Goal: Obtain resource: Download file/media

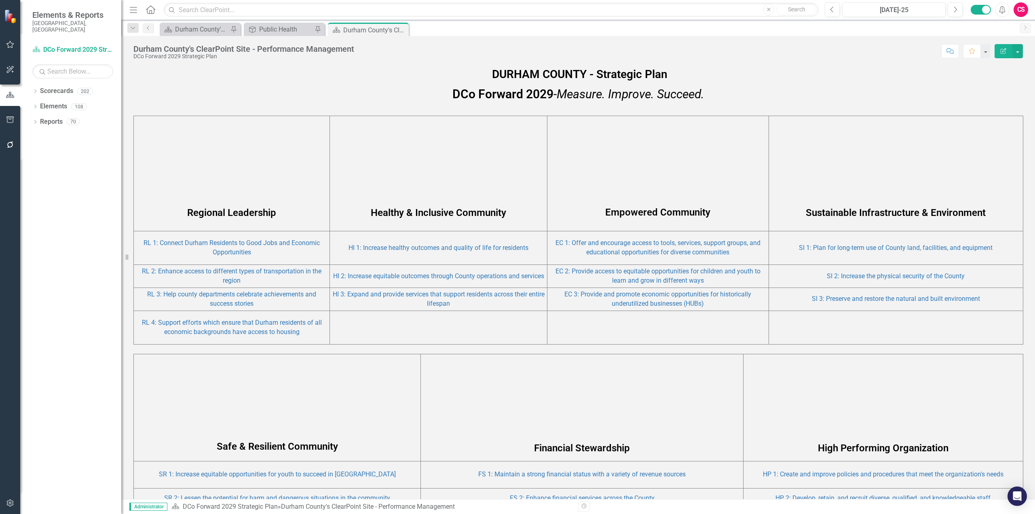
scroll to position [387, 0]
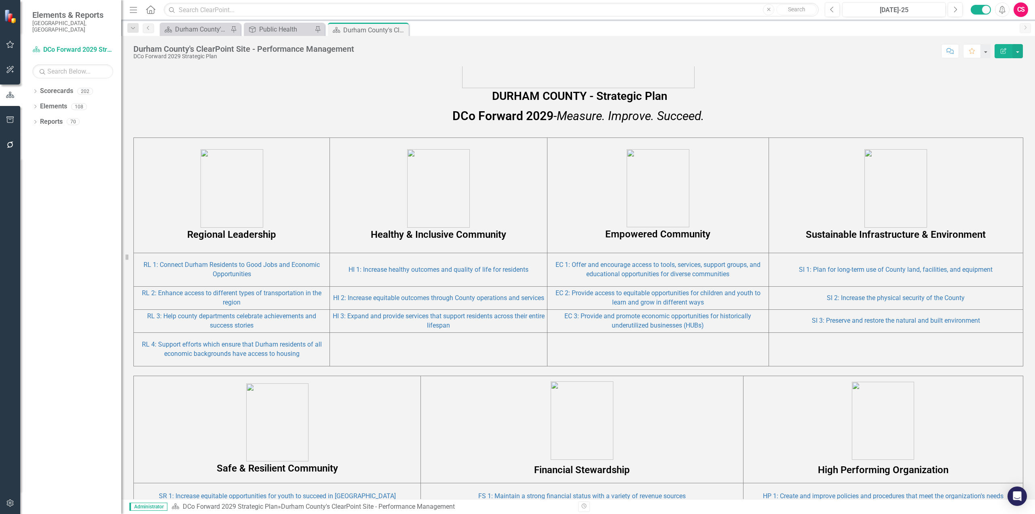
click at [297, 179] on p "Regional Leadership" at bounding box center [232, 195] width 192 height 92
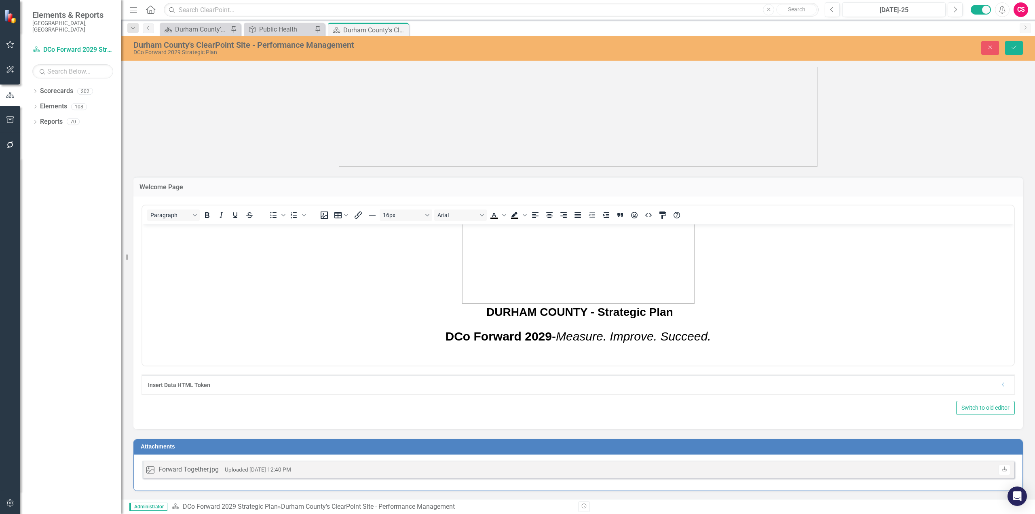
scroll to position [242, 0]
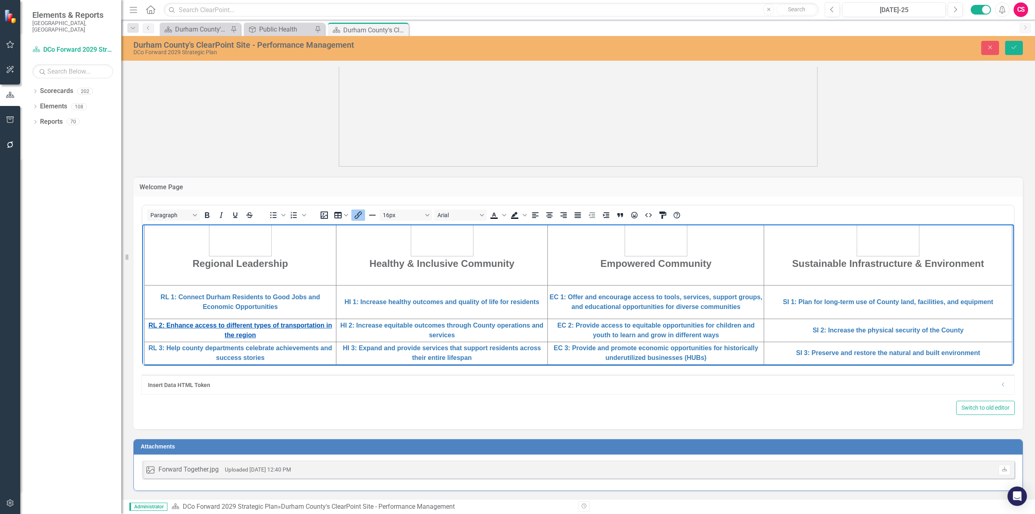
click at [259, 323] on link "RL 2: Enhance access to different types of transportation in the region" at bounding box center [239, 329] width 183 height 17
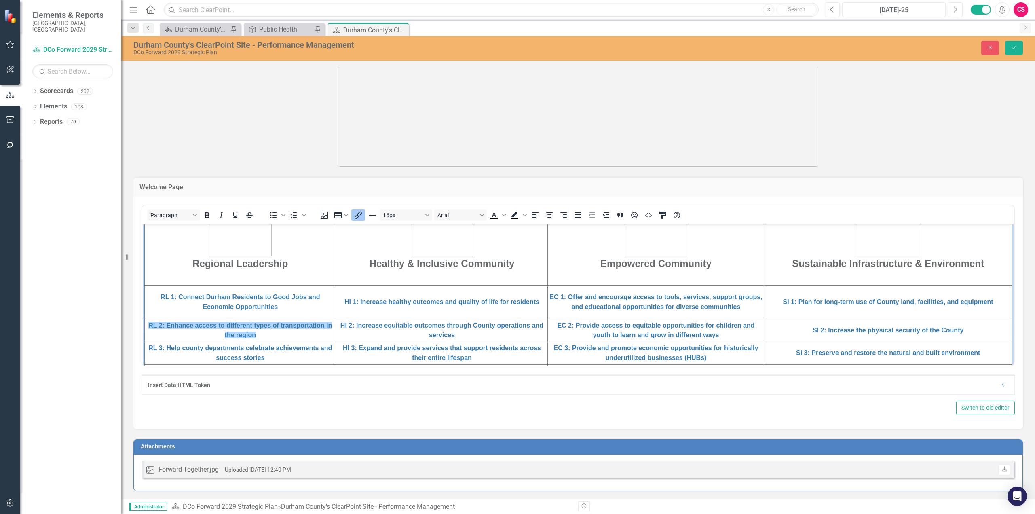
click at [951, 141] on figure at bounding box center [577, 31] width 889 height 269
click at [986, 44] on button "Close" at bounding box center [990, 48] width 18 height 14
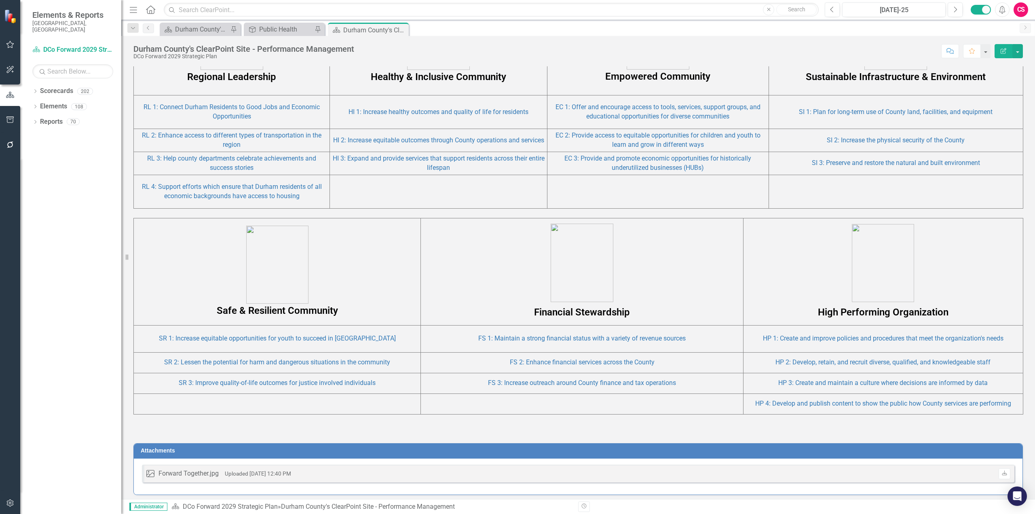
scroll to position [548, 0]
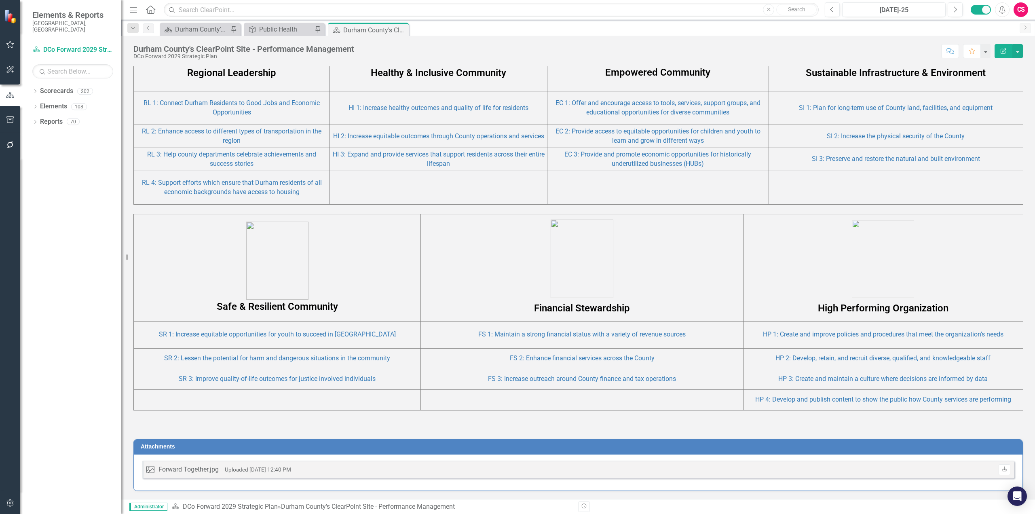
click at [282, 465] on div "Uploaded Aug 8, 2025 12:40 PM" at bounding box center [258, 469] width 66 height 9
click at [1001, 471] on icon "Download" at bounding box center [1004, 469] width 6 height 5
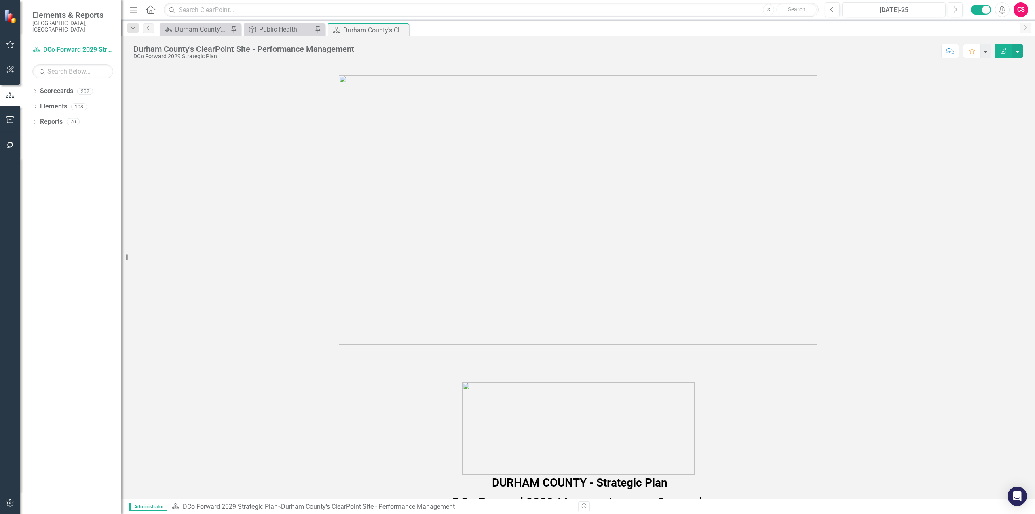
scroll to position [0, 0]
click at [892, 173] on figure at bounding box center [577, 210] width 889 height 269
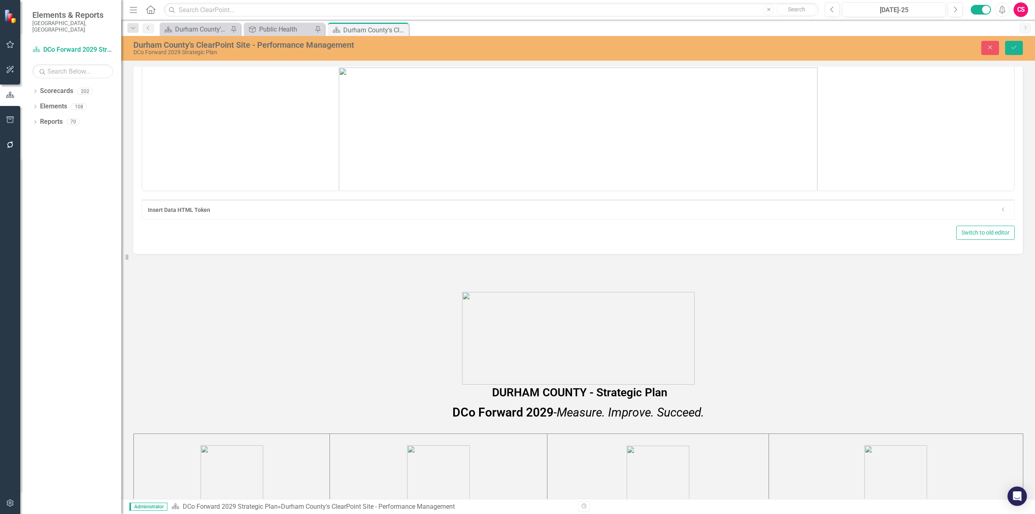
scroll to position [121, 0]
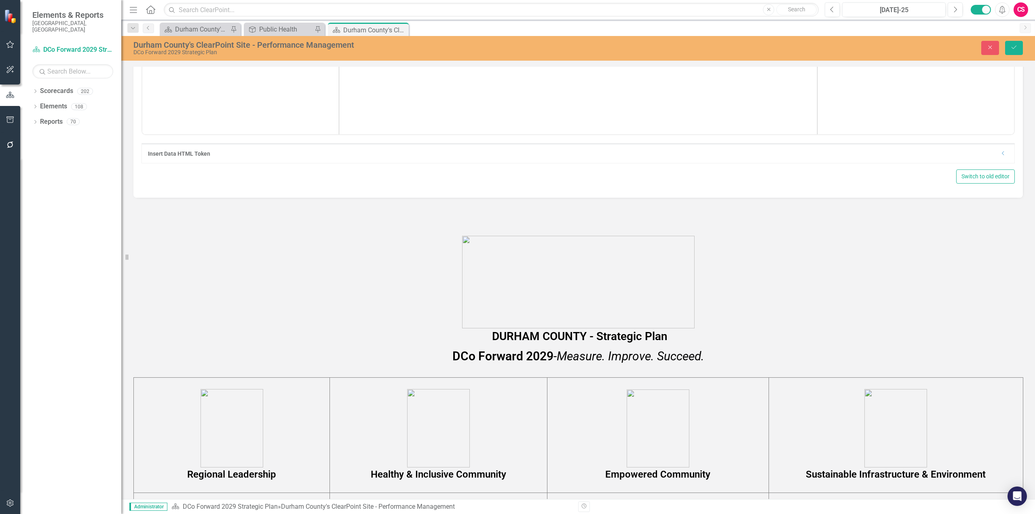
click at [746, 280] on span "DURHAM COUNTY - Strategic Plan" at bounding box center [577, 289] width 889 height 107
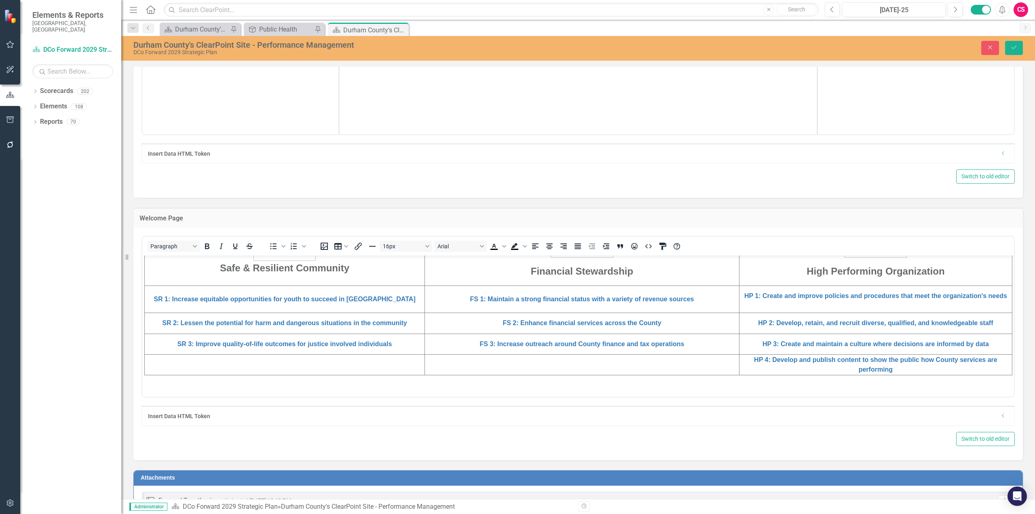
scroll to position [152, 0]
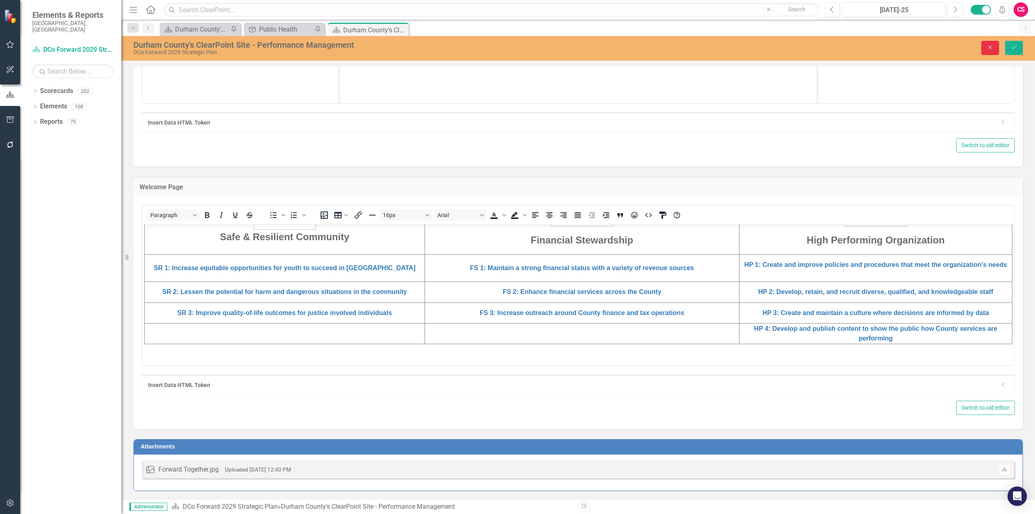
click at [993, 46] on icon "Close" at bounding box center [989, 47] width 7 height 6
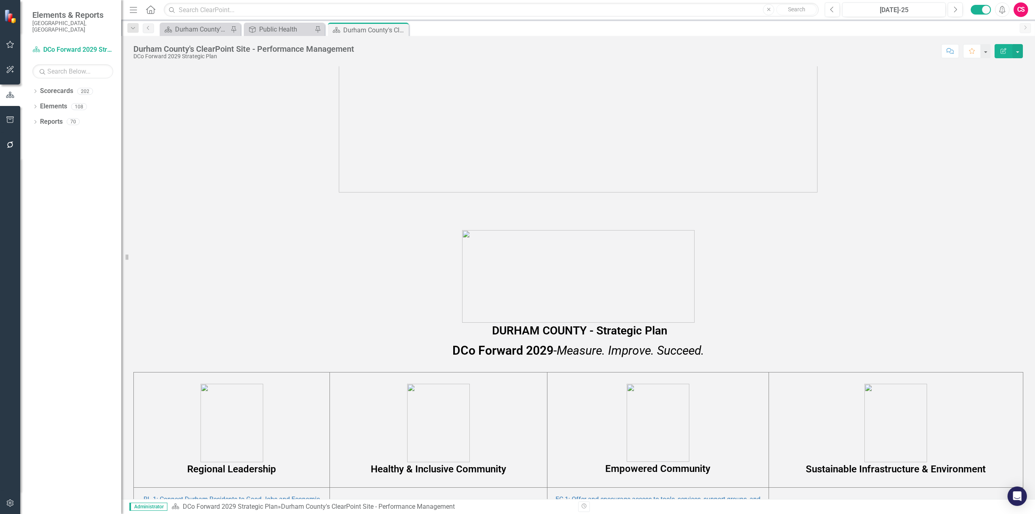
scroll to position [0, 0]
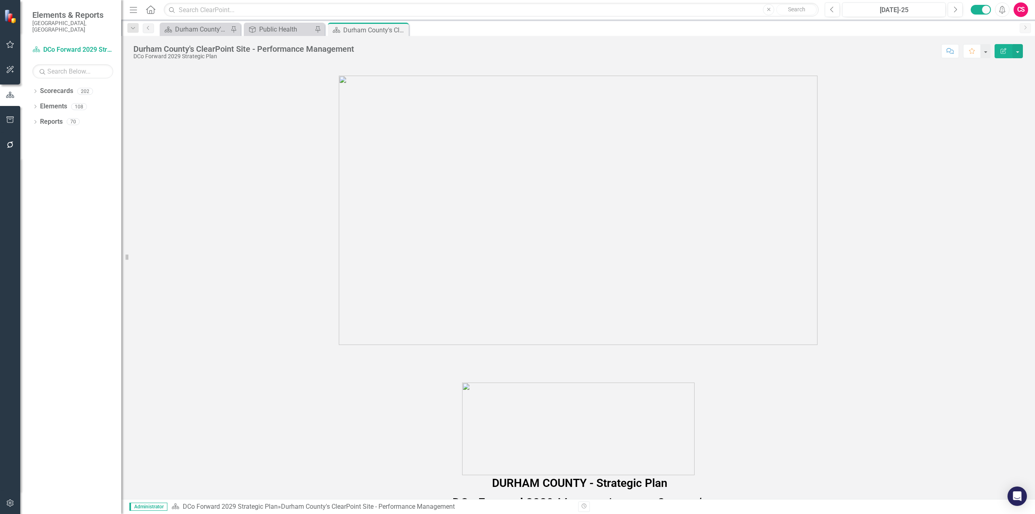
click at [485, 158] on img at bounding box center [578, 210] width 478 height 269
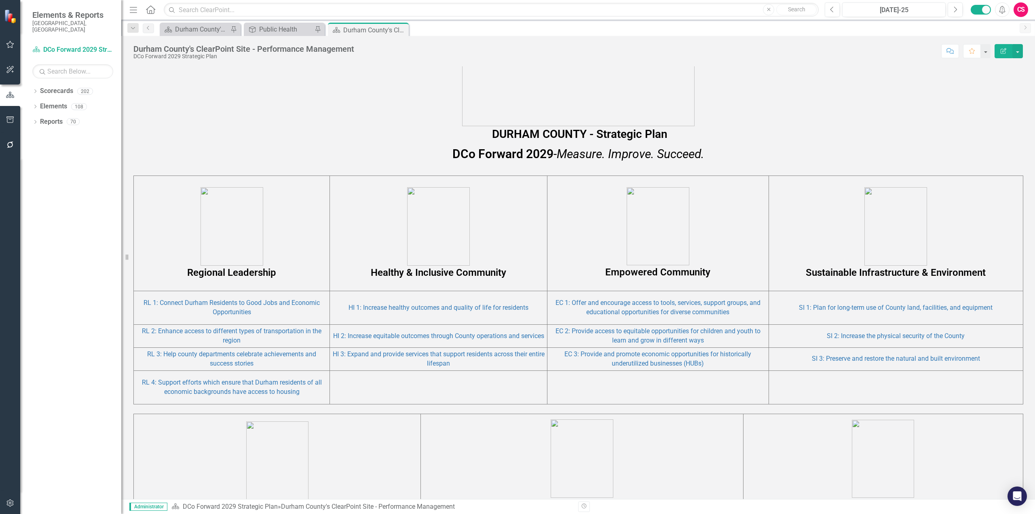
scroll to position [346, 0]
